Goal: Find specific fact: Find specific fact

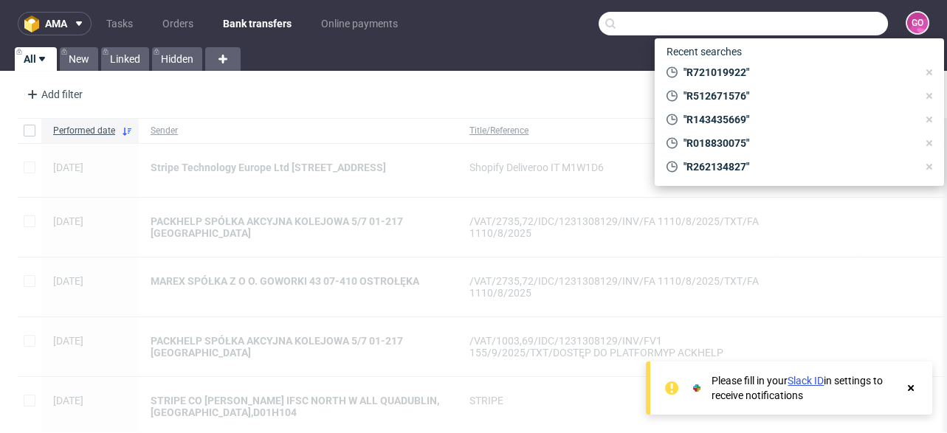
click at [830, 24] on input "text" at bounding box center [742, 24] width 289 height 24
paste input "Zitiello"
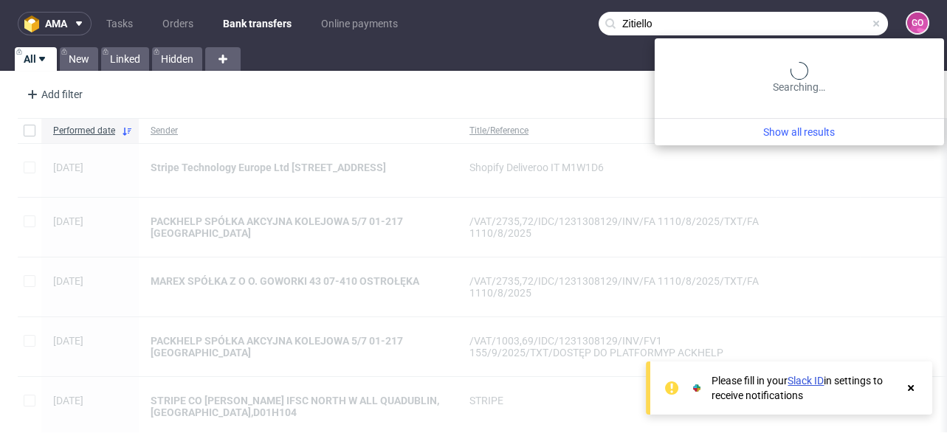
type input "Zitiello"
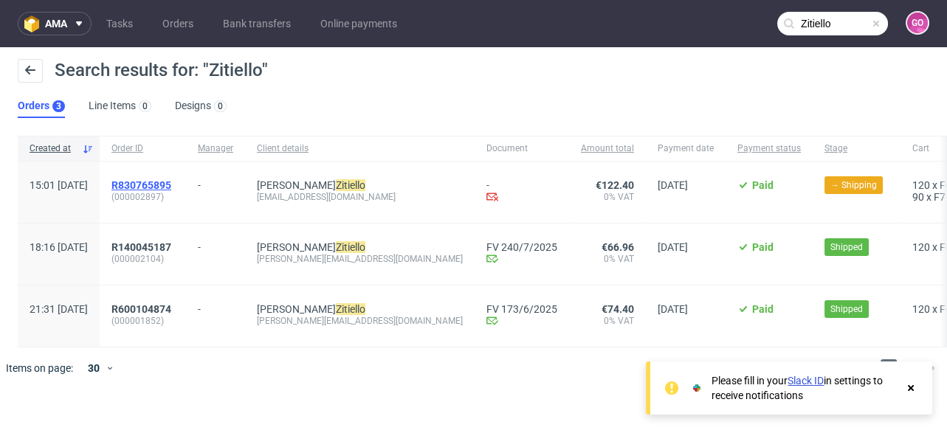
click at [171, 184] on span "R830765895" at bounding box center [141, 185] width 60 height 12
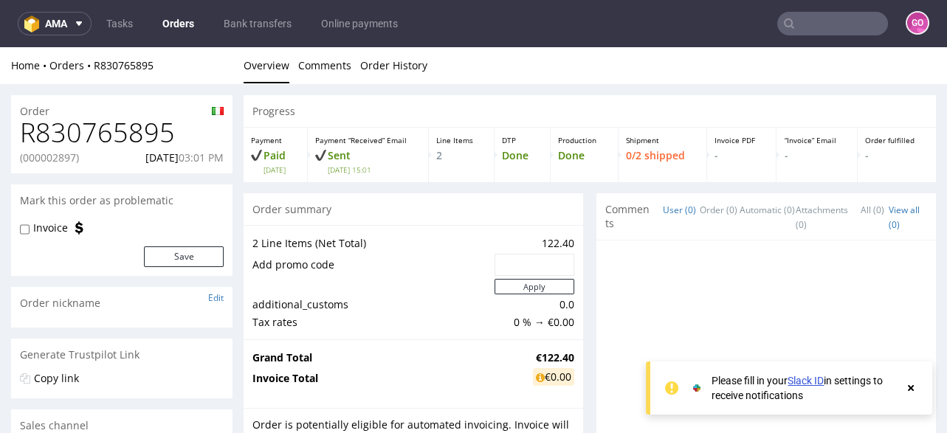
click at [108, 141] on h1 "R830765895" at bounding box center [122, 133] width 204 height 30
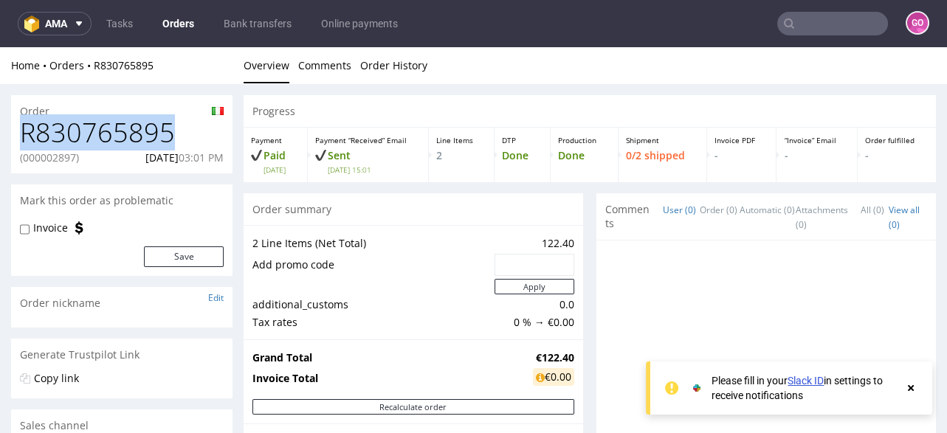
click at [108, 141] on h1 "R830765895" at bounding box center [122, 133] width 204 height 30
copy h1 "R830765895"
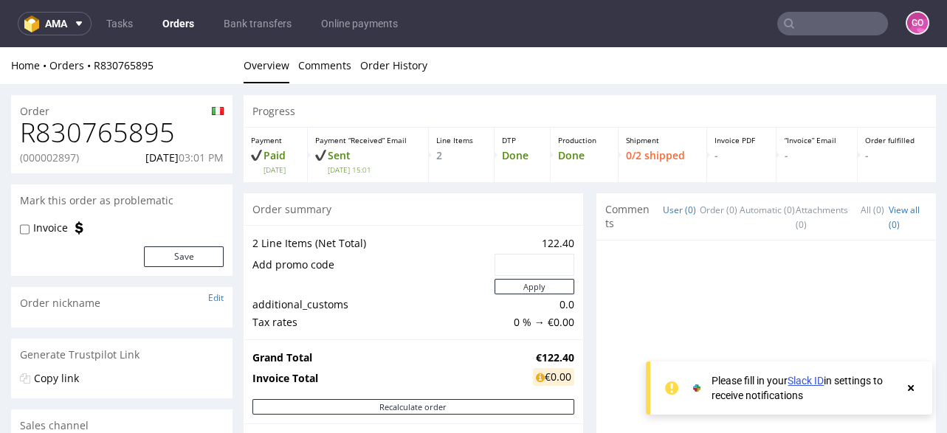
click at [52, 157] on p "(000002897)" at bounding box center [49, 158] width 59 height 15
copy p "000002897"
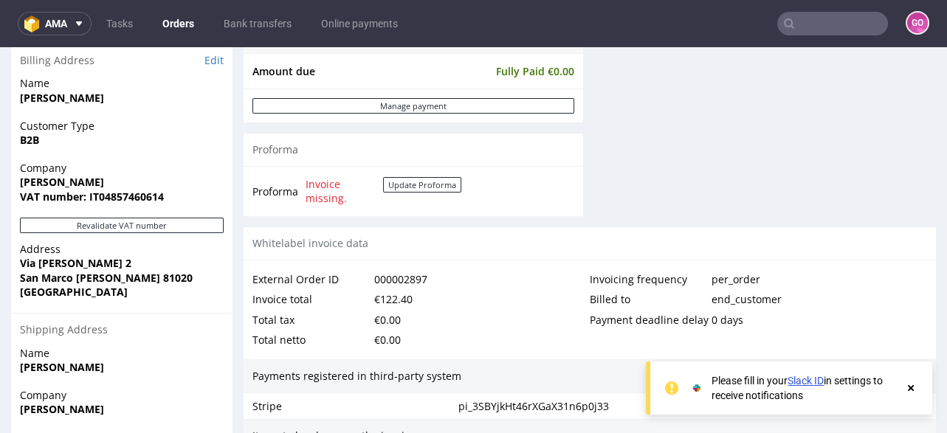
scroll to position [708, 0]
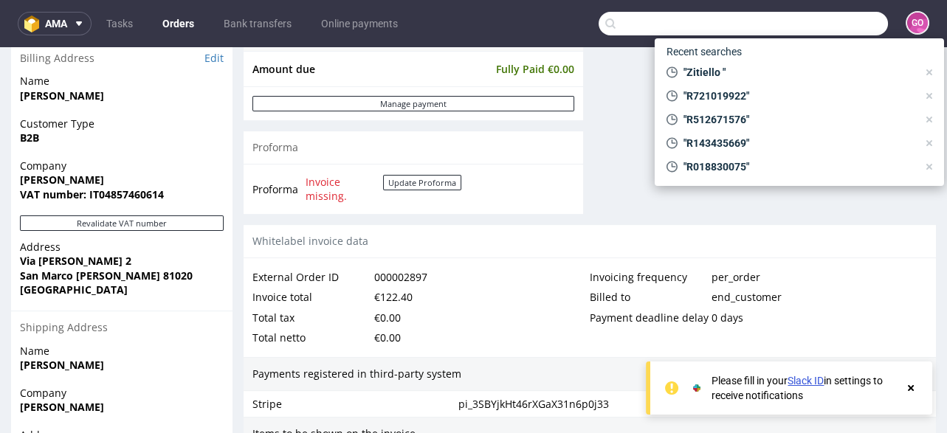
click at [805, 17] on input "text" at bounding box center [742, 24] width 289 height 24
paste input "000002904"
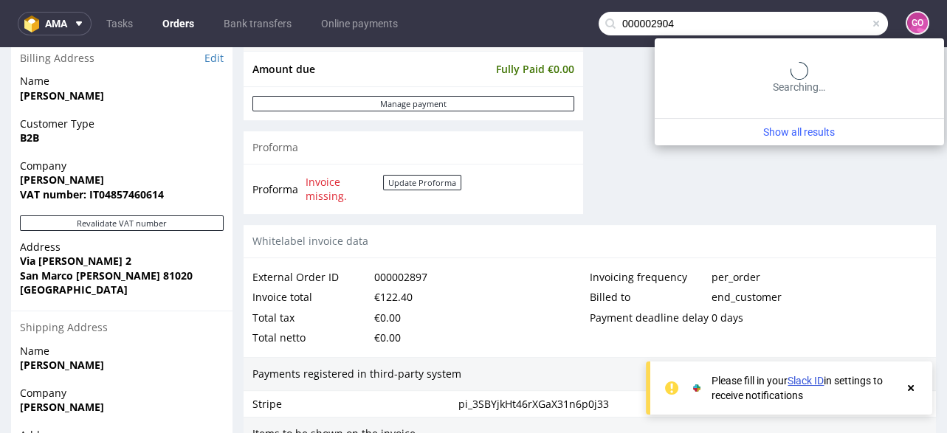
type input "000002904"
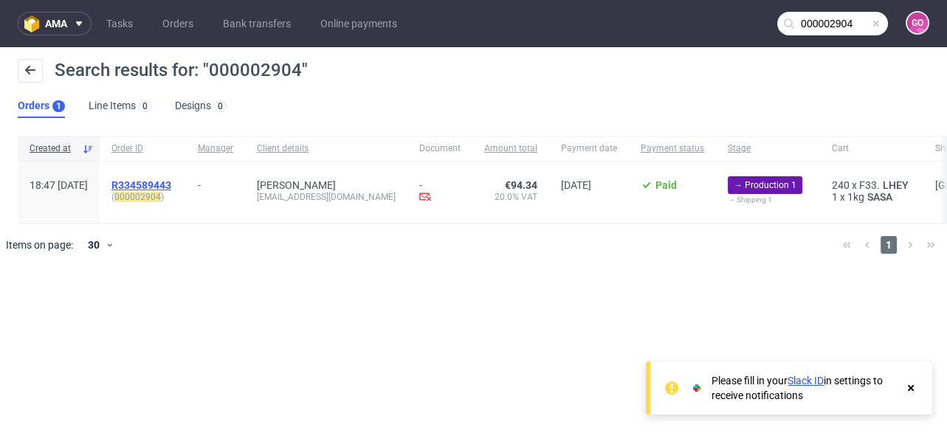
click at [171, 181] on span "R334589443" at bounding box center [141, 185] width 60 height 12
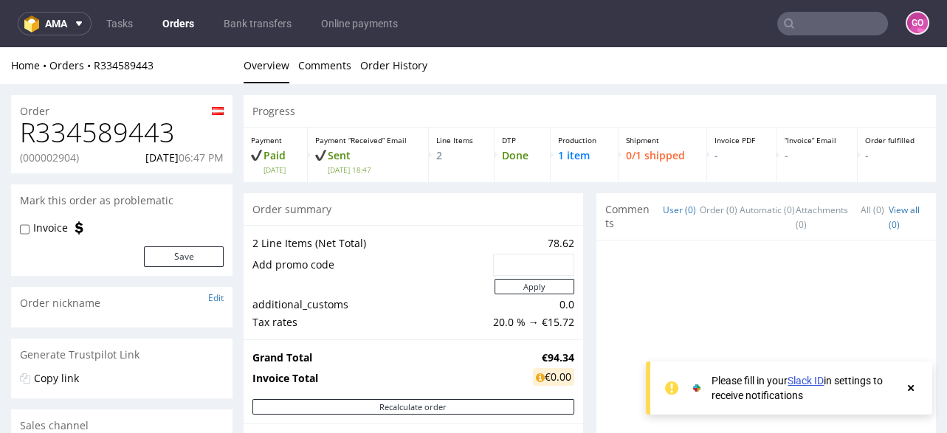
click at [133, 124] on h1 "R334589443" at bounding box center [122, 133] width 204 height 30
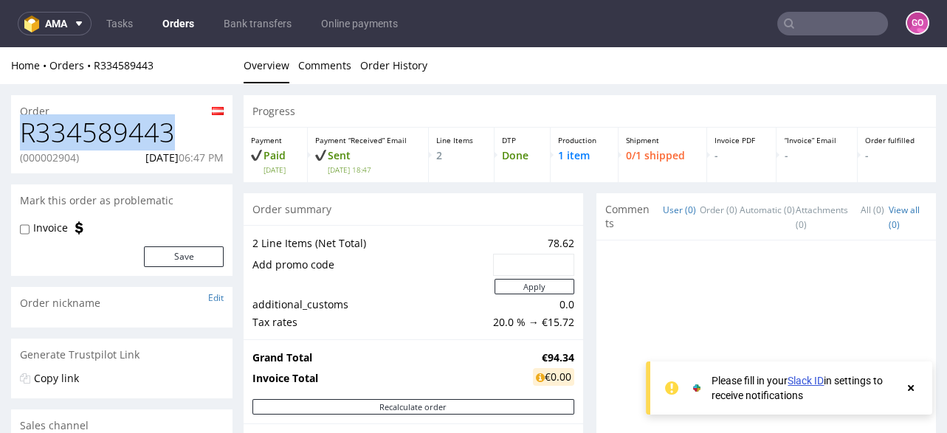
click at [133, 124] on h1 "R334589443" at bounding box center [122, 133] width 204 height 30
copy h1 "R334589443"
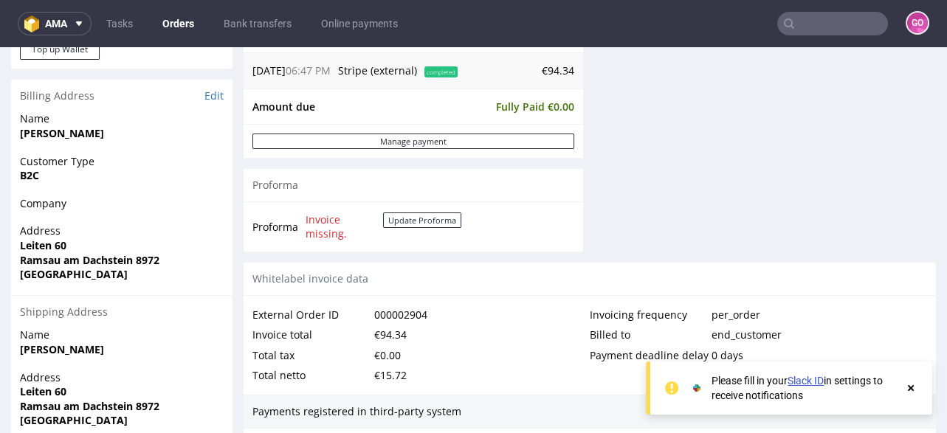
scroll to position [649, 0]
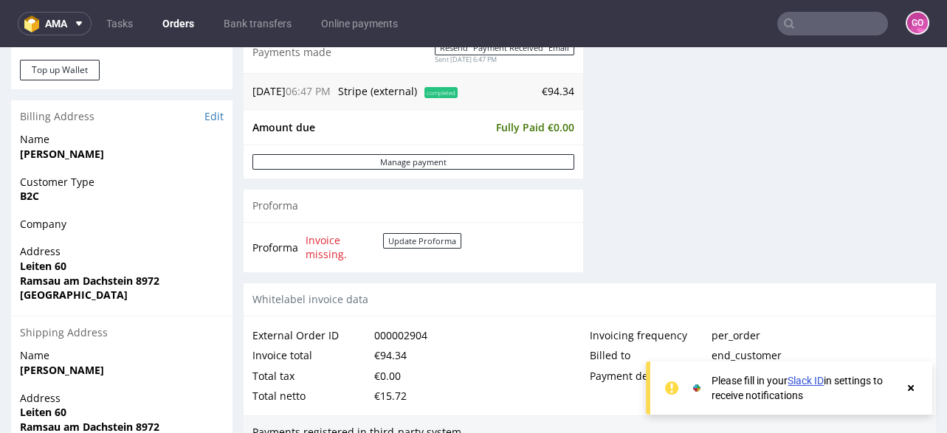
click at [46, 268] on strong "Leiten 60" at bounding box center [43, 266] width 46 height 14
copy strong "Leiten 60"
click at [56, 282] on strong "Ramsau am Dachstein 8972" at bounding box center [89, 281] width 139 height 14
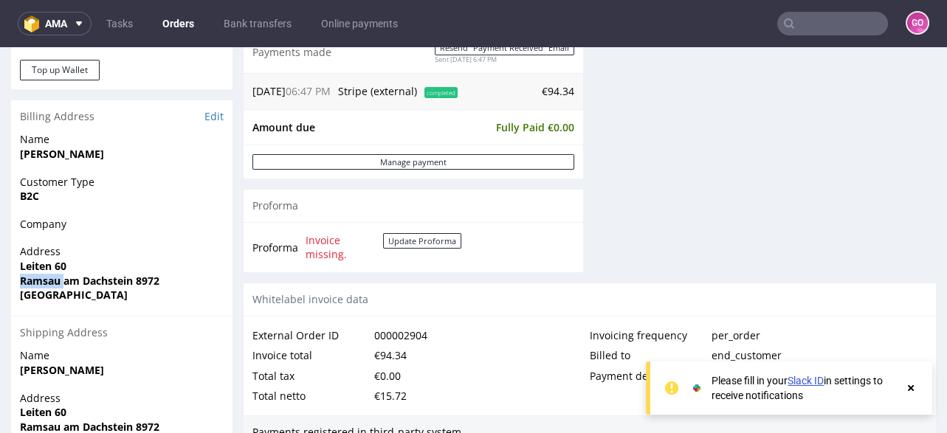
click at [56, 282] on strong "Ramsau am Dachstein 8972" at bounding box center [89, 281] width 139 height 14
copy strong "Ramsau am Dachstein 8972"
click at [147, 284] on strong "Ramsau am Dachstein 8972" at bounding box center [89, 281] width 139 height 14
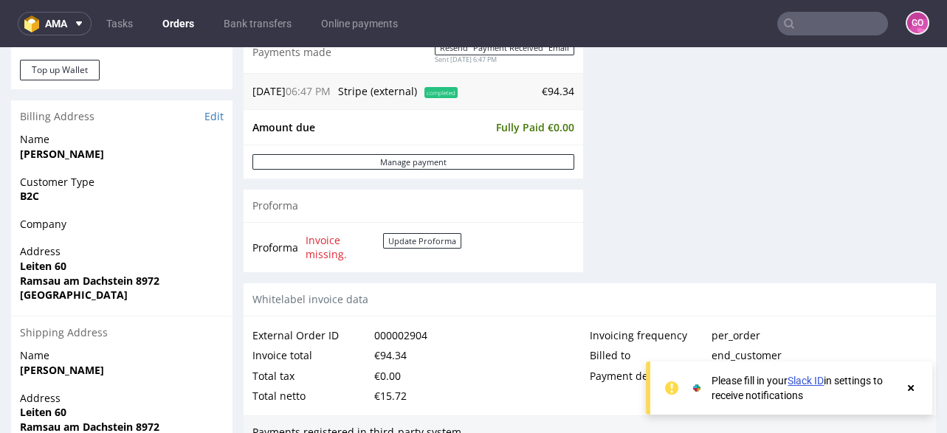
click at [106, 289] on span "[GEOGRAPHIC_DATA]" at bounding box center [122, 295] width 204 height 15
click at [109, 283] on strong "Ramsau am Dachstein 8972" at bounding box center [89, 281] width 139 height 14
click at [24, 275] on strong "Ramsau am Dachstein 8972" at bounding box center [89, 281] width 139 height 14
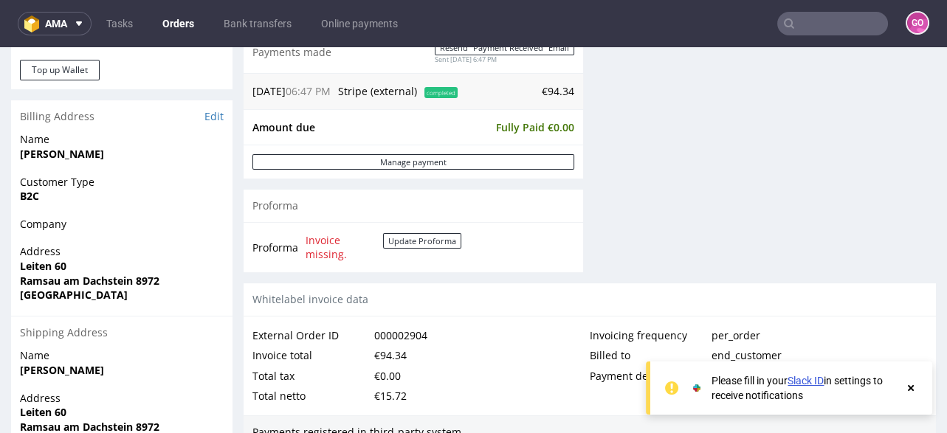
click at [89, 308] on div "Address [STREET_ADDRESS]" at bounding box center [121, 279] width 221 height 71
drag, startPoint x: 133, startPoint y: 279, endPoint x: 18, endPoint y: 279, distance: 115.1
click at [18, 279] on div "Address [STREET_ADDRESS]" at bounding box center [121, 279] width 221 height 71
copy strong "Ramsau am Dachstein"
click at [55, 265] on strong "Leiten 60" at bounding box center [43, 266] width 46 height 14
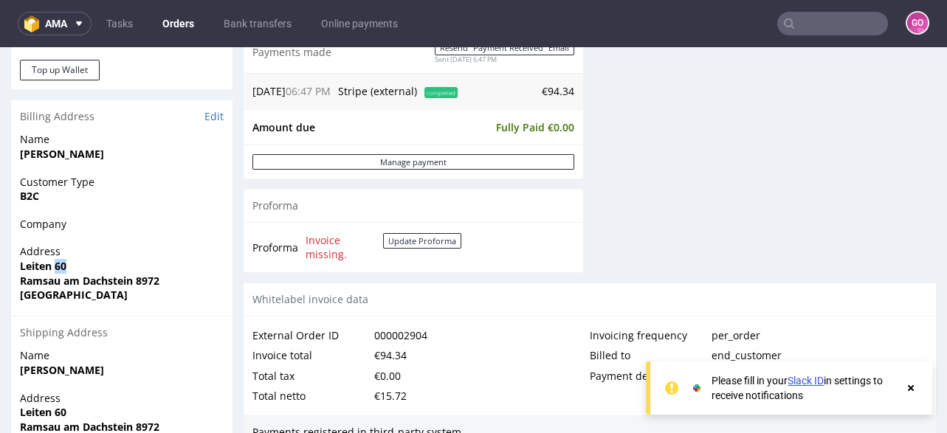
click at [56, 265] on strong "Leiten 60" at bounding box center [43, 266] width 46 height 14
copy strong "Leiten 60"
